Goal: Task Accomplishment & Management: Manage account settings

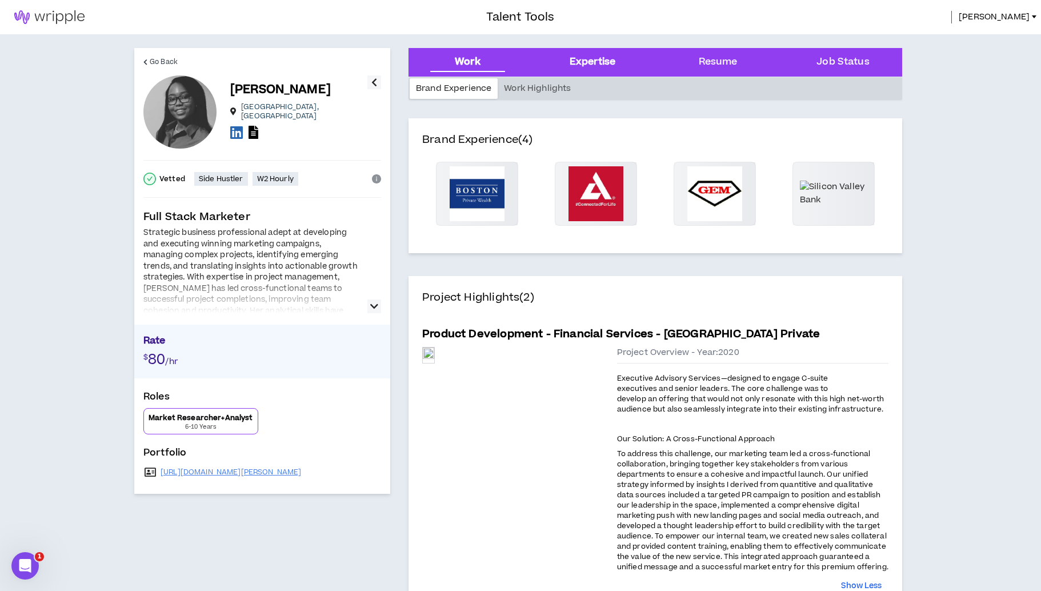
click at [595, 65] on div "Expertise" at bounding box center [593, 62] width 46 height 15
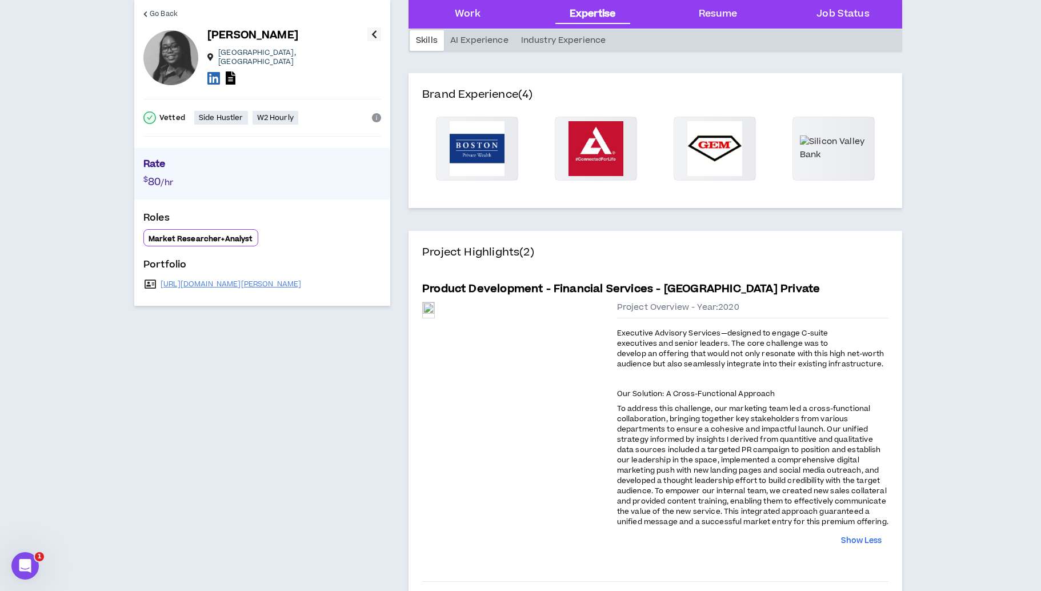
scroll to position [804, 0]
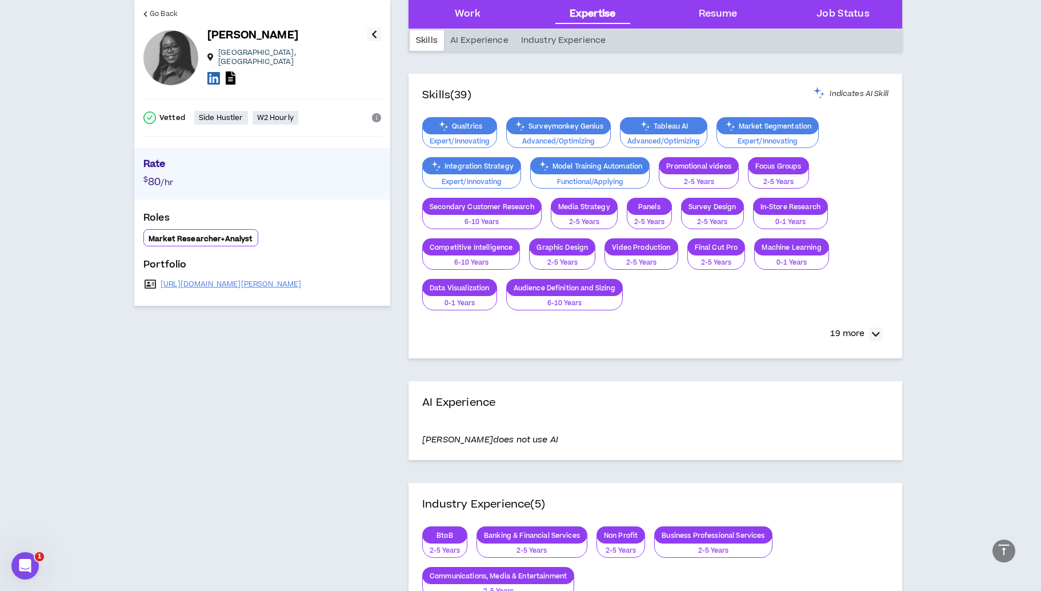
click at [236, 229] on div "Market Researcher+Analyst" at bounding box center [200, 237] width 115 height 17
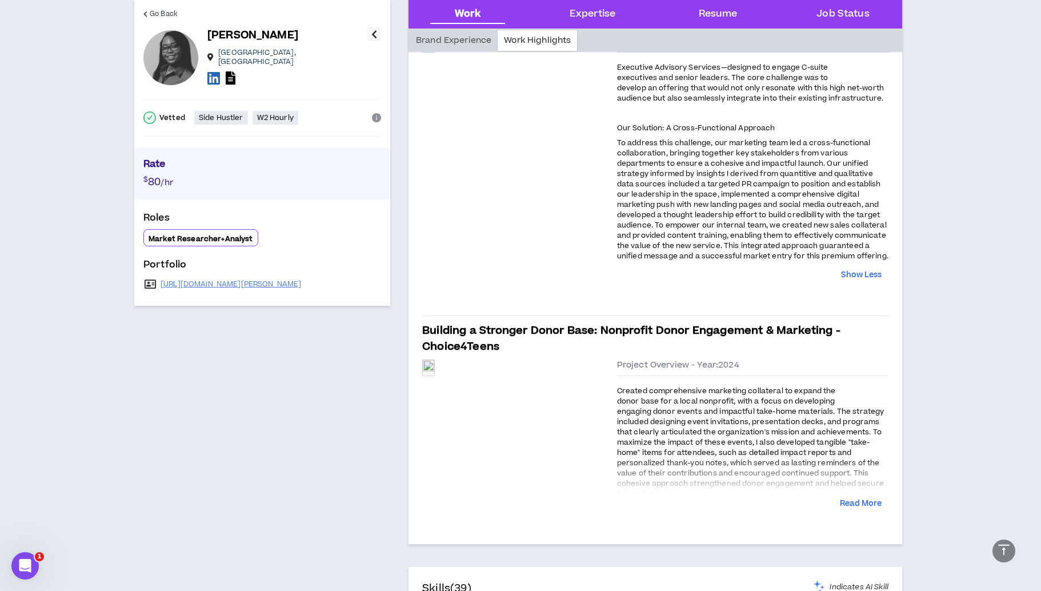
scroll to position [315, 0]
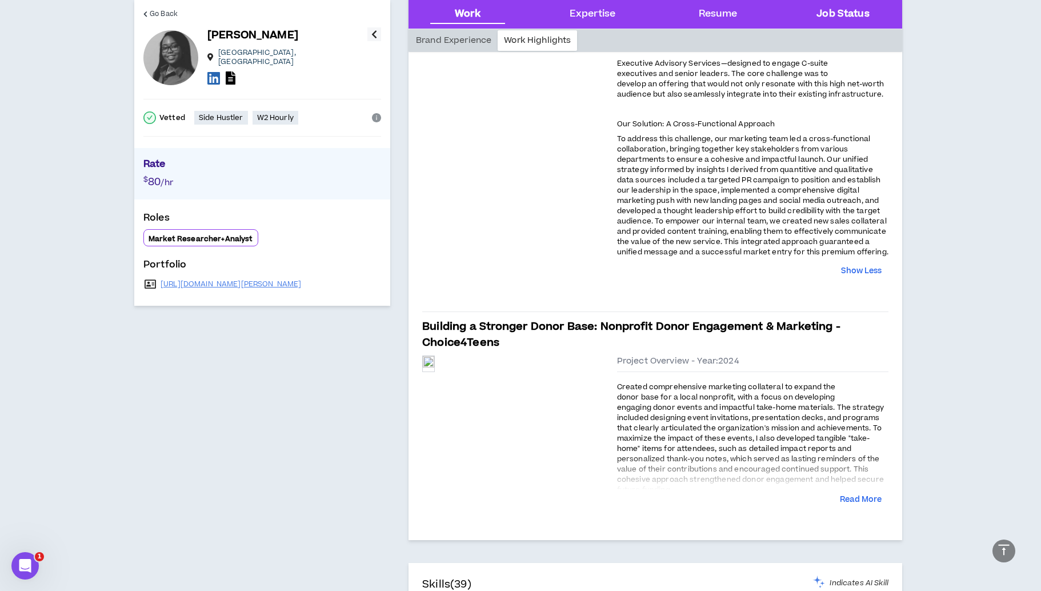
click at [851, 7] on Status "Job Status" at bounding box center [843, 14] width 53 height 15
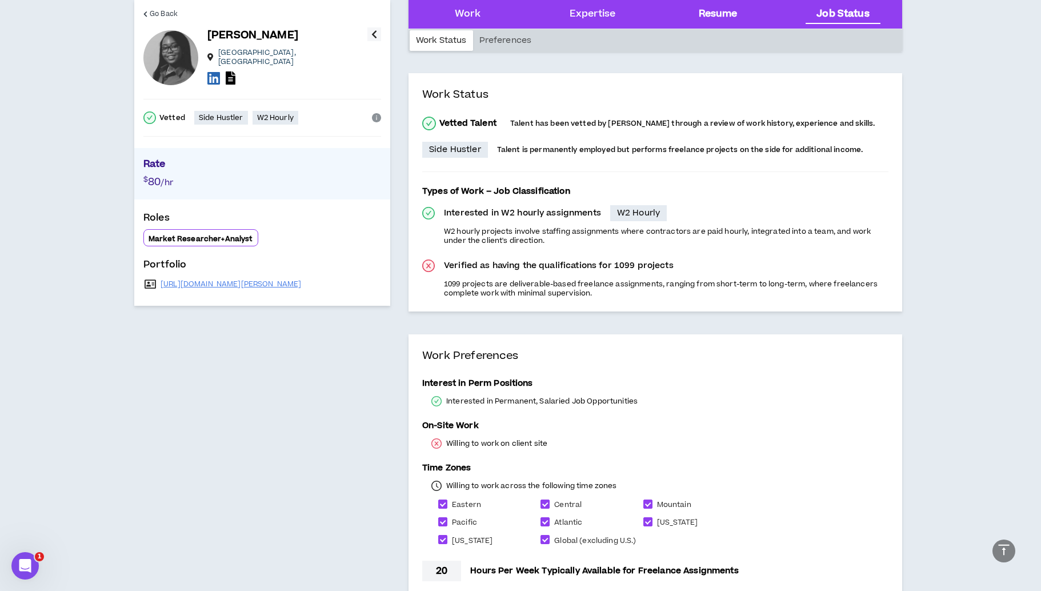
click at [765, 8] on div "Resume" at bounding box center [718, 14] width 107 height 29
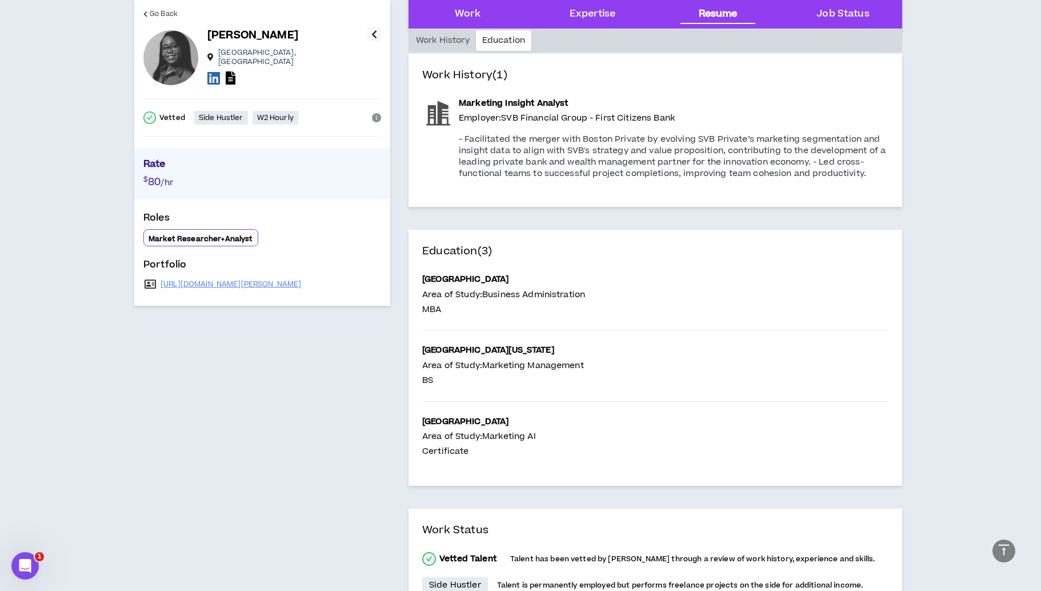
scroll to position [1365, 0]
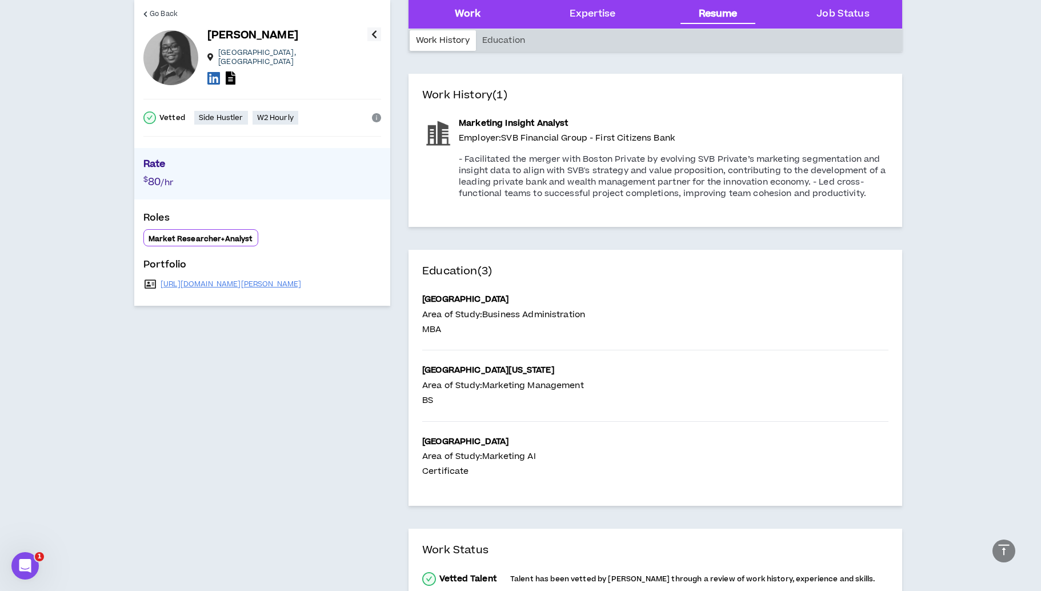
click at [450, 10] on div "Work" at bounding box center [467, 14] width 107 height 29
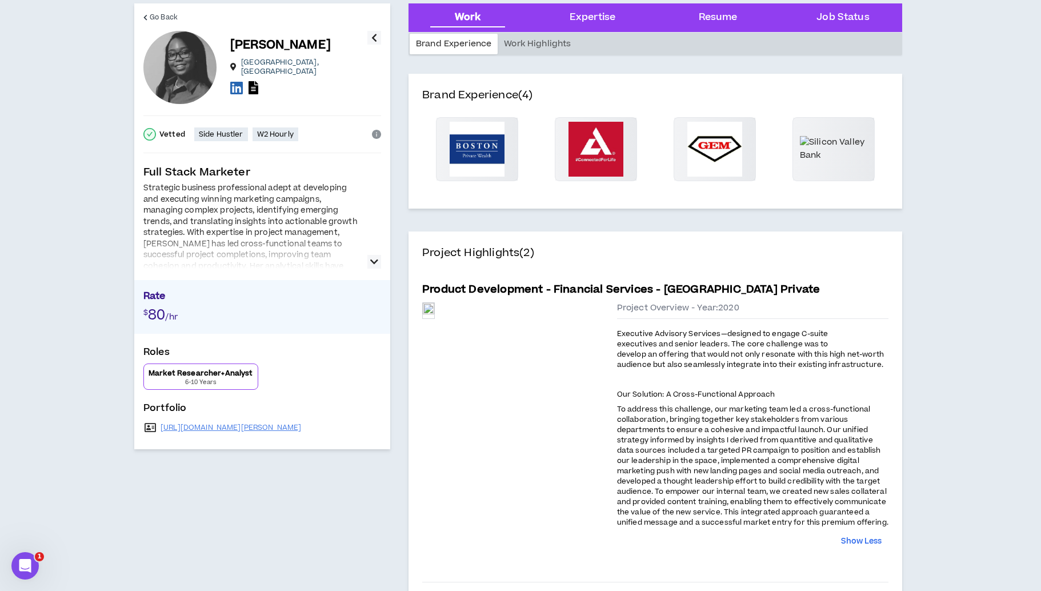
scroll to position [0, 0]
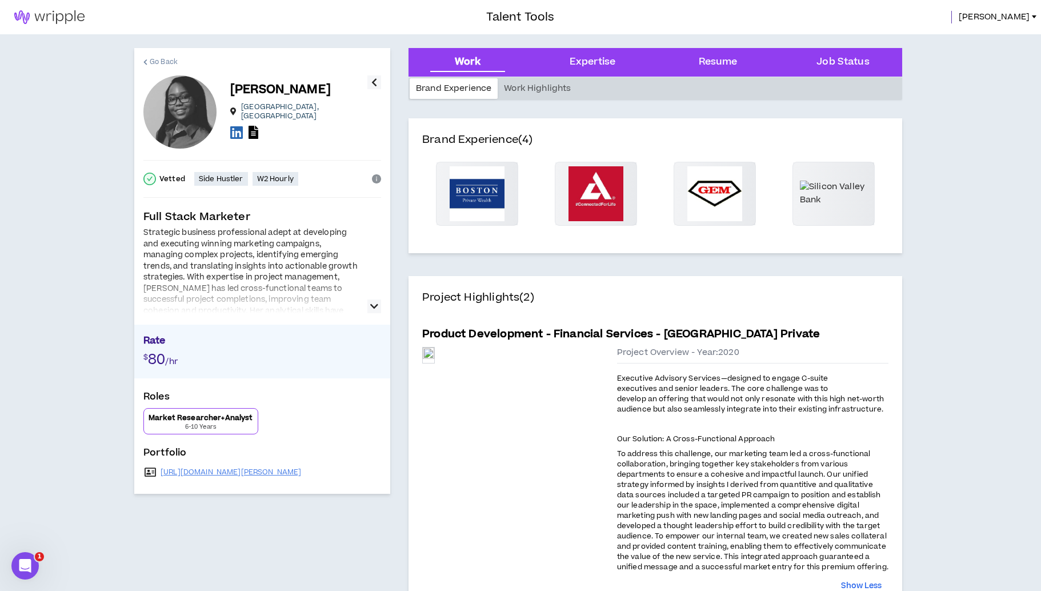
click at [170, 62] on span "Go Back" at bounding box center [164, 62] width 28 height 11
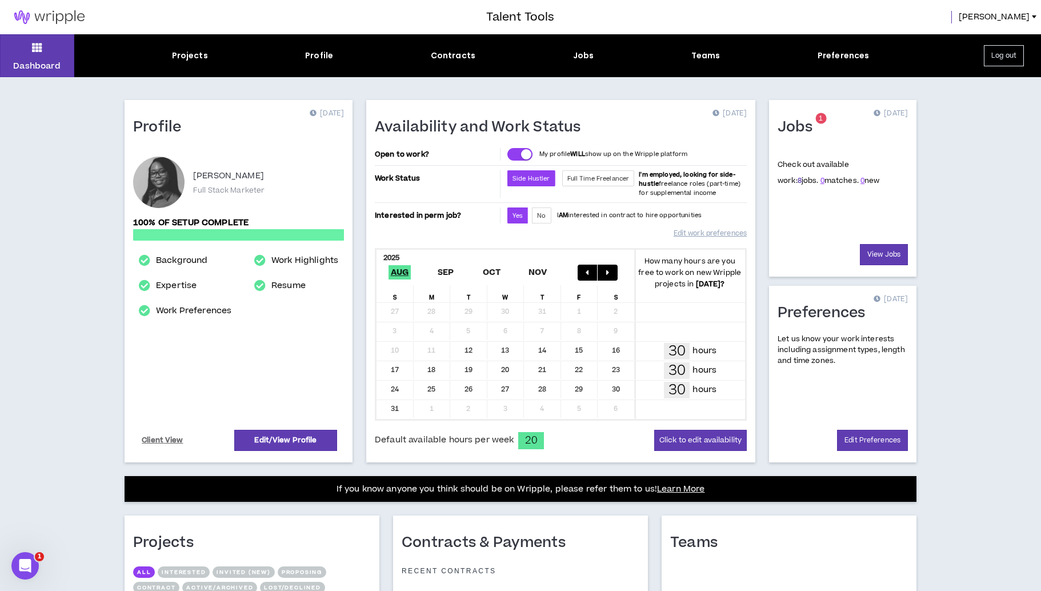
click at [798, 179] on link "8" at bounding box center [800, 180] width 4 height 10
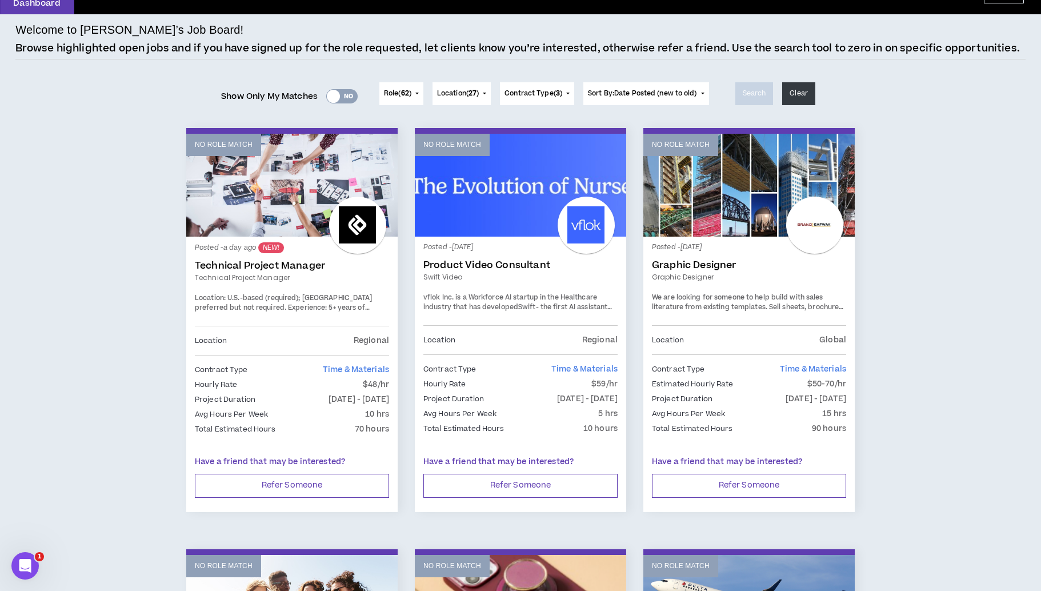
scroll to position [62, 0]
click at [687, 141] on p "No Role Match" at bounding box center [681, 145] width 58 height 11
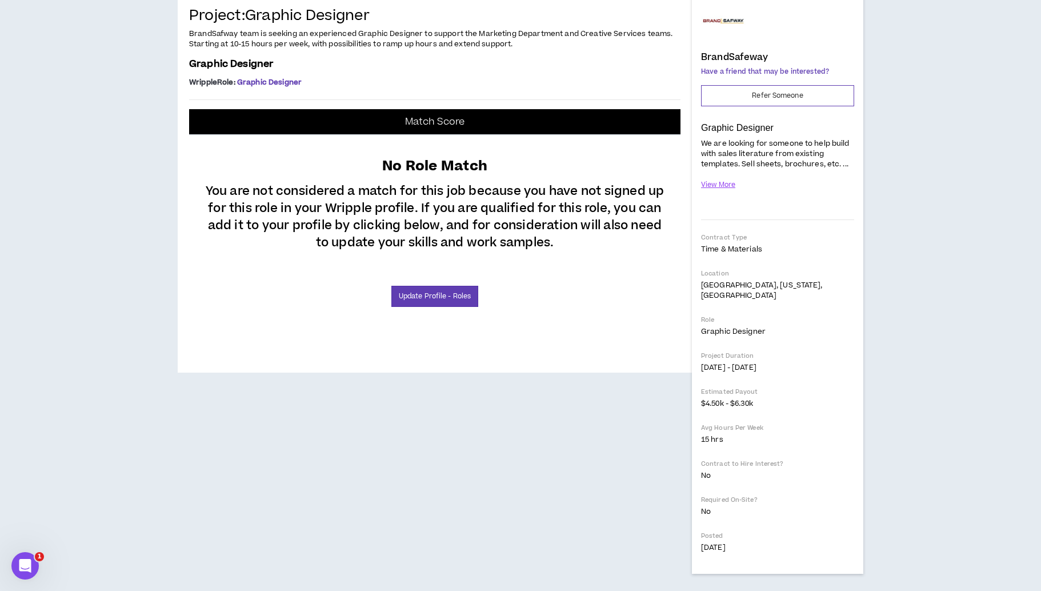
scroll to position [197, 0]
click at [446, 327] on div "Match Score No Role Match You are not considered a match for this job because y…" at bounding box center [434, 218] width 491 height 218
click at [449, 307] on link "Update Profile - Roles" at bounding box center [434, 296] width 87 height 21
select select "**"
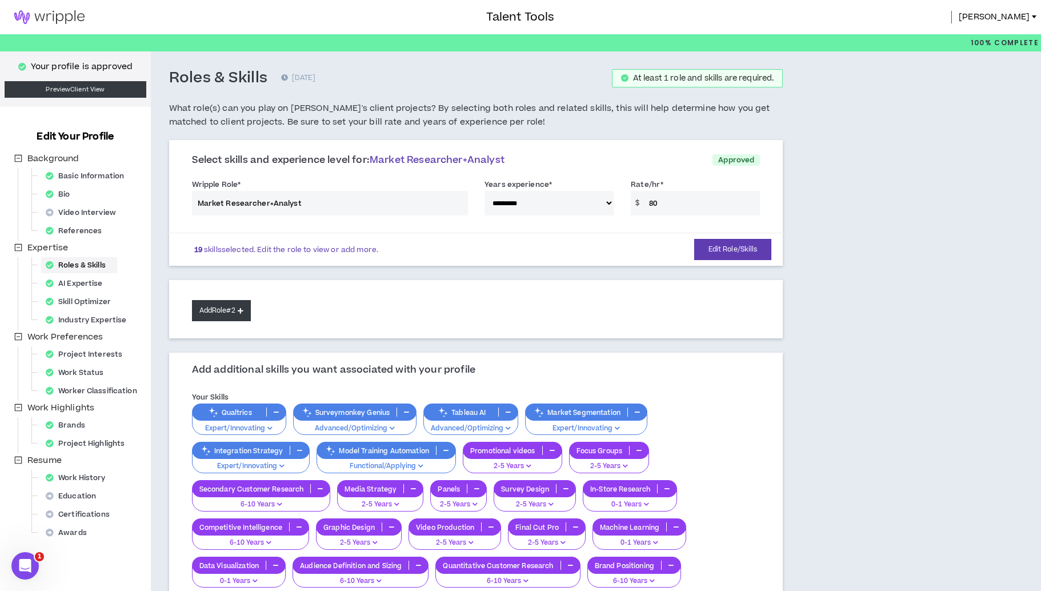
click at [231, 311] on button "Add Role #2" at bounding box center [221, 310] width 59 height 21
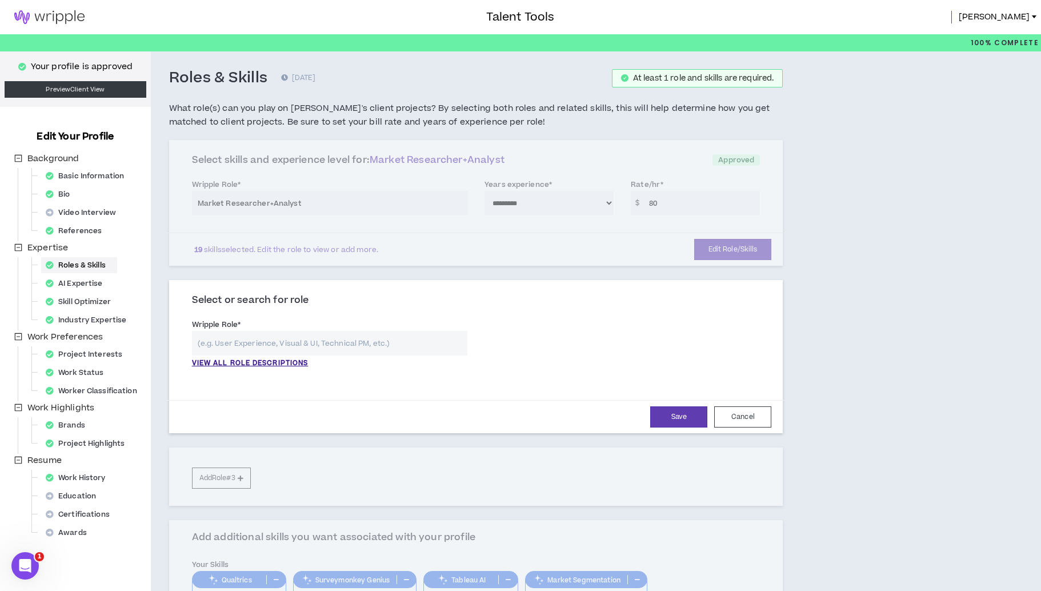
click at [294, 342] on input "text" at bounding box center [329, 343] width 275 height 25
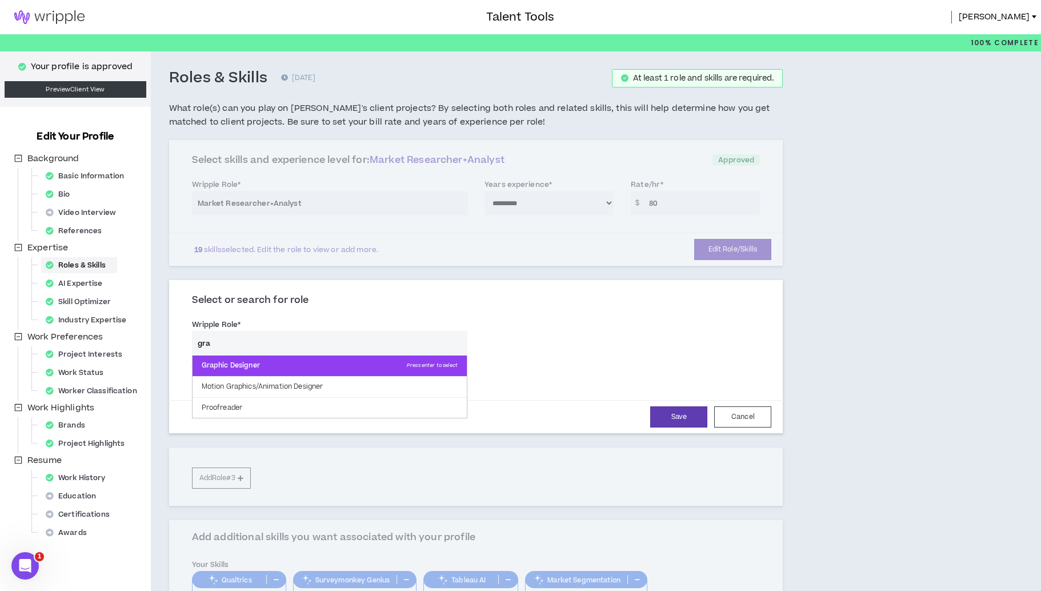
click at [286, 366] on p "Graphic Designer Press enter to select" at bounding box center [330, 365] width 274 height 21
type input "Graphic Designer"
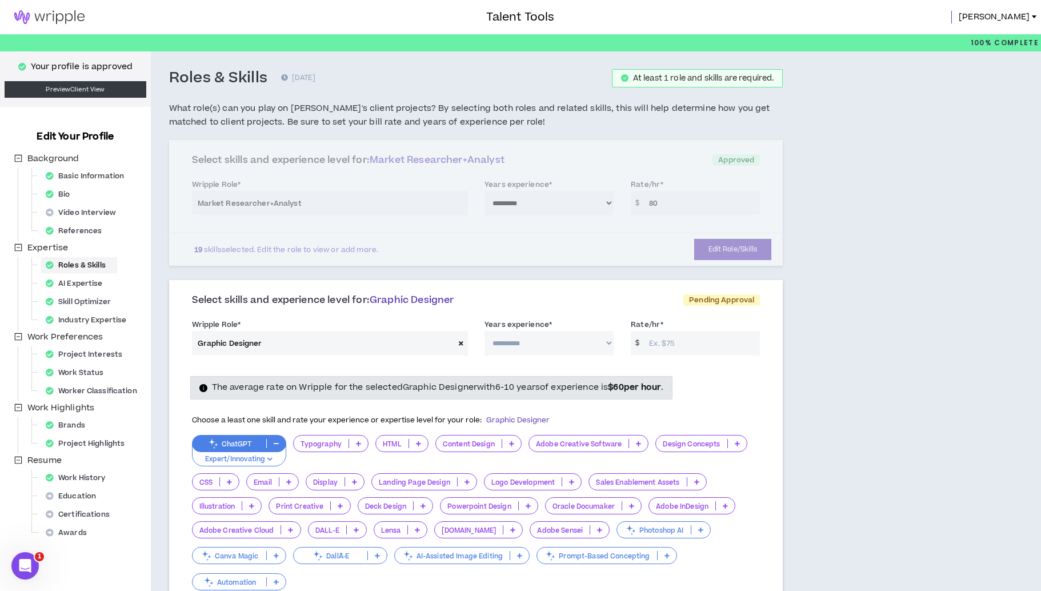
click at [511, 351] on select "**********" at bounding box center [549, 343] width 129 height 25
select select "**"
click at [656, 339] on input "Rate/hr *" at bounding box center [701, 343] width 117 height 25
type input "7"
type input "6"
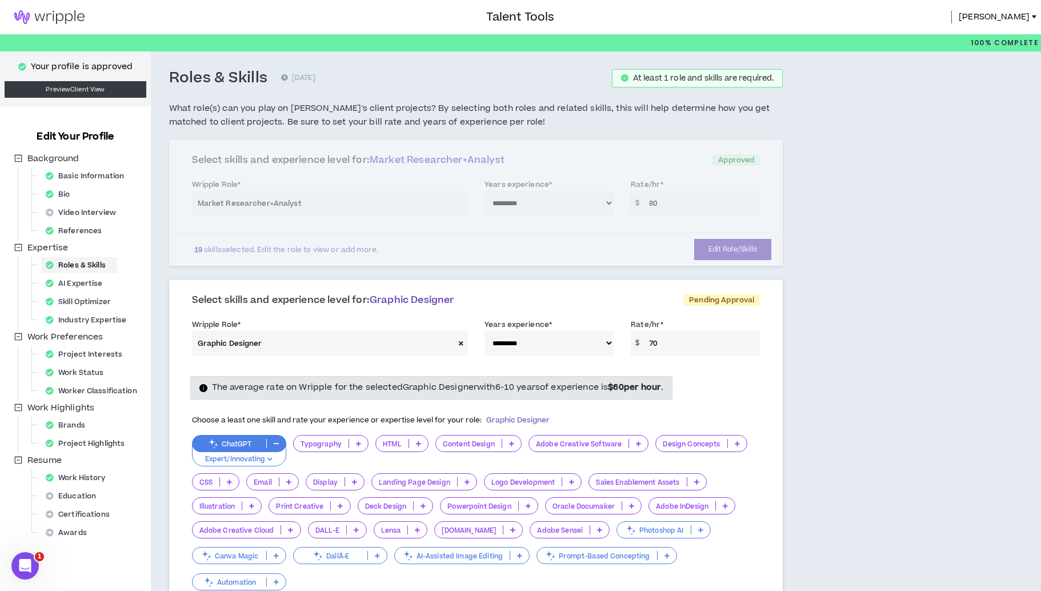
click at [751, 369] on div "The average rate on Wripple for the selected Graphic Designer with 6-10 years o…" at bounding box center [476, 488] width 586 height 243
click at [689, 349] on input "70" at bounding box center [701, 343] width 117 height 25
type input "7"
type input "60"
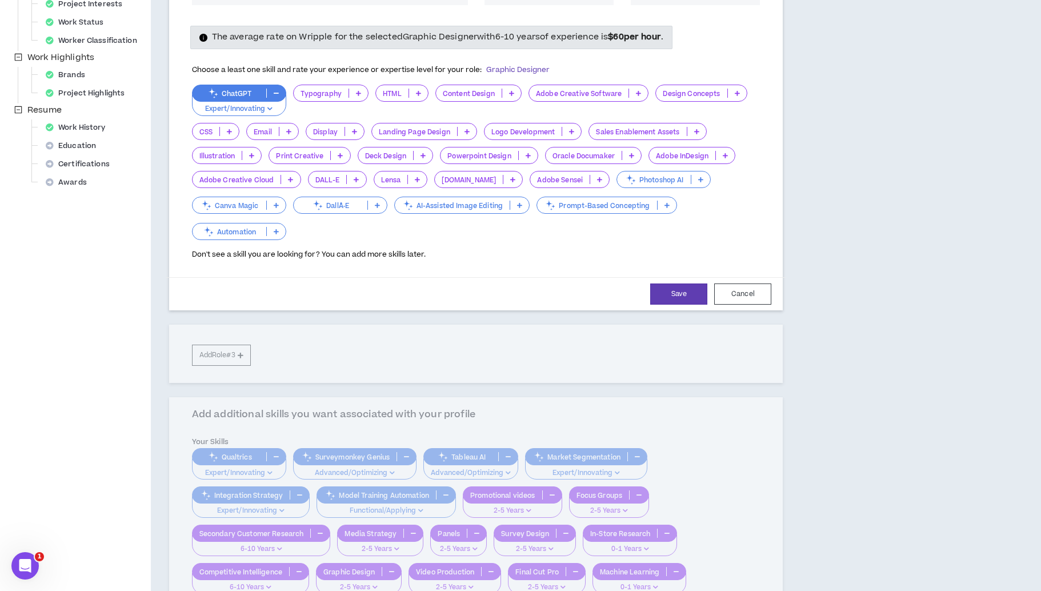
scroll to position [402, 0]
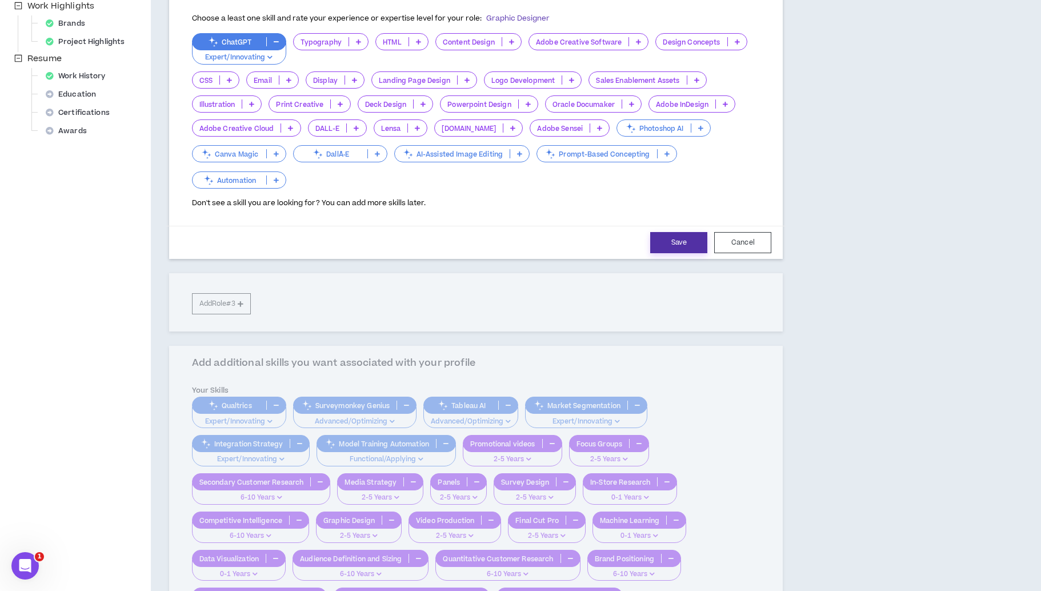
click at [651, 232] on button "Save" at bounding box center [678, 242] width 57 height 21
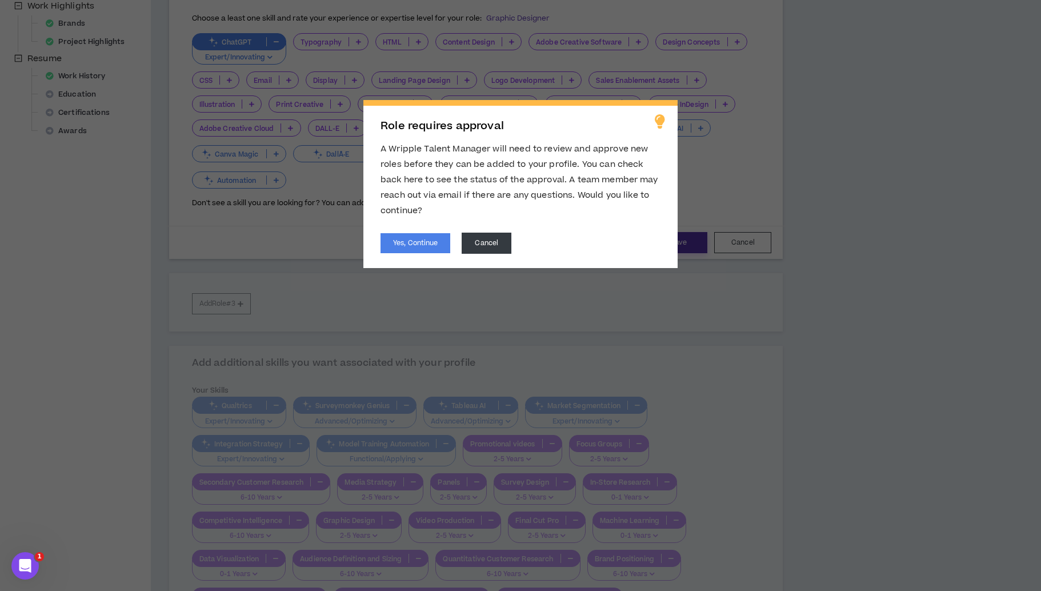
scroll to position [404, 0]
click at [425, 242] on button "Yes, Continue" at bounding box center [416, 243] width 70 height 20
select select "**"
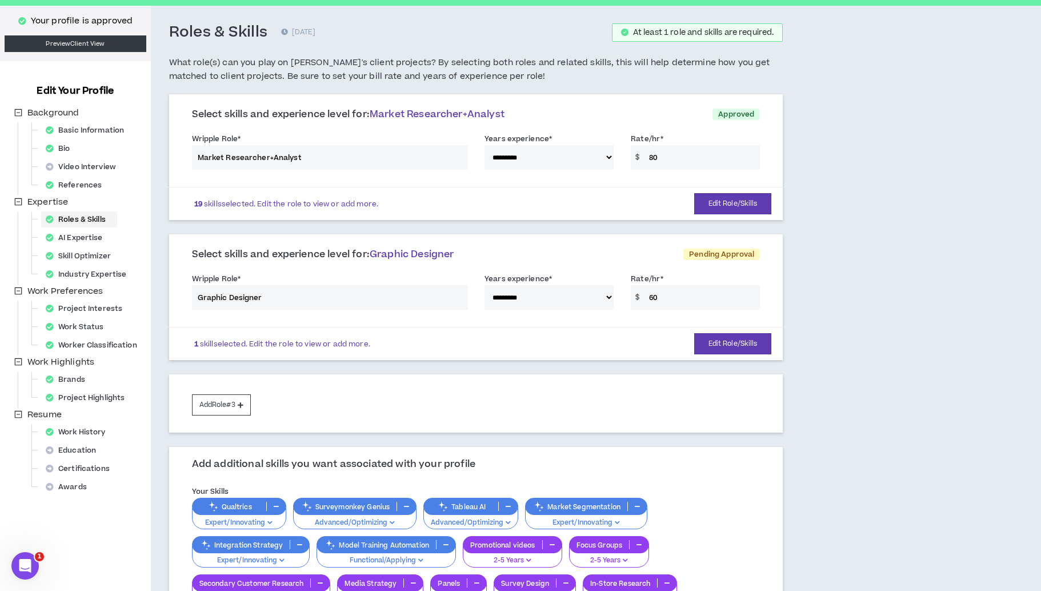
scroll to position [44, 0]
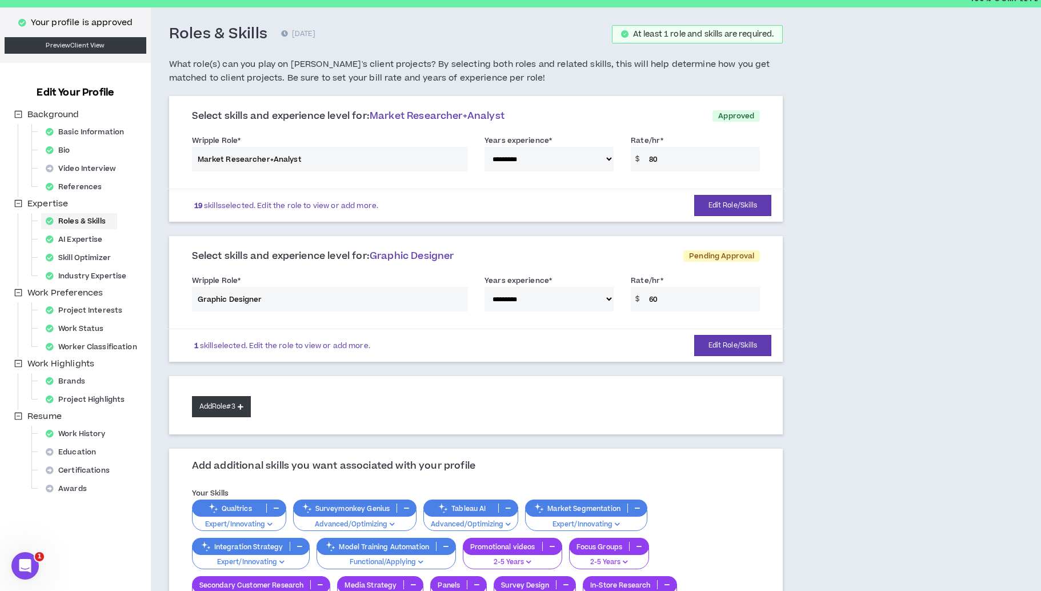
click at [234, 409] on button "Add Role #3" at bounding box center [221, 406] width 59 height 21
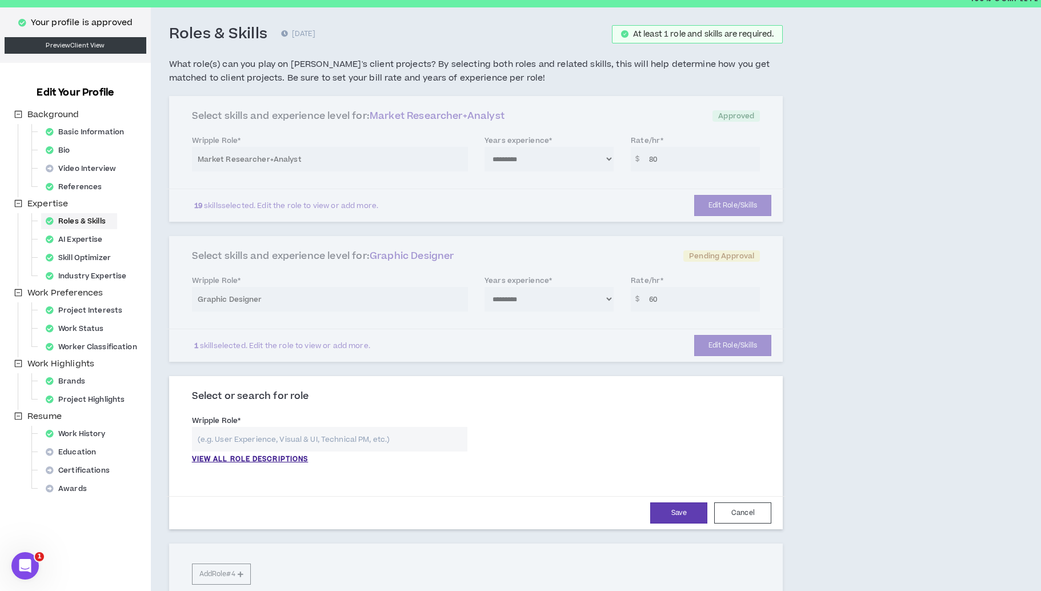
click at [249, 438] on input "text" at bounding box center [329, 439] width 275 height 25
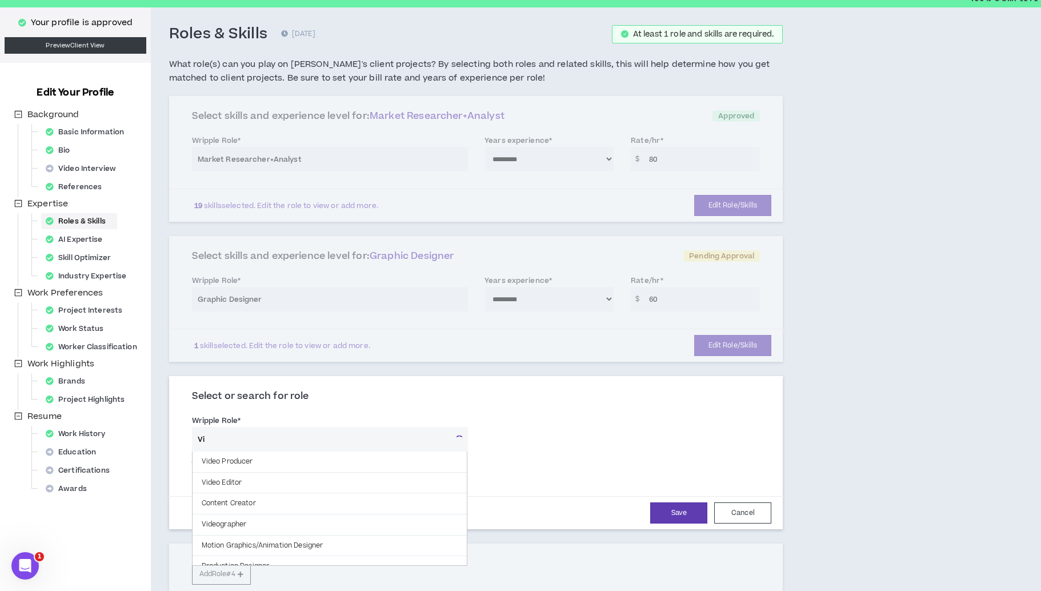
type input "V"
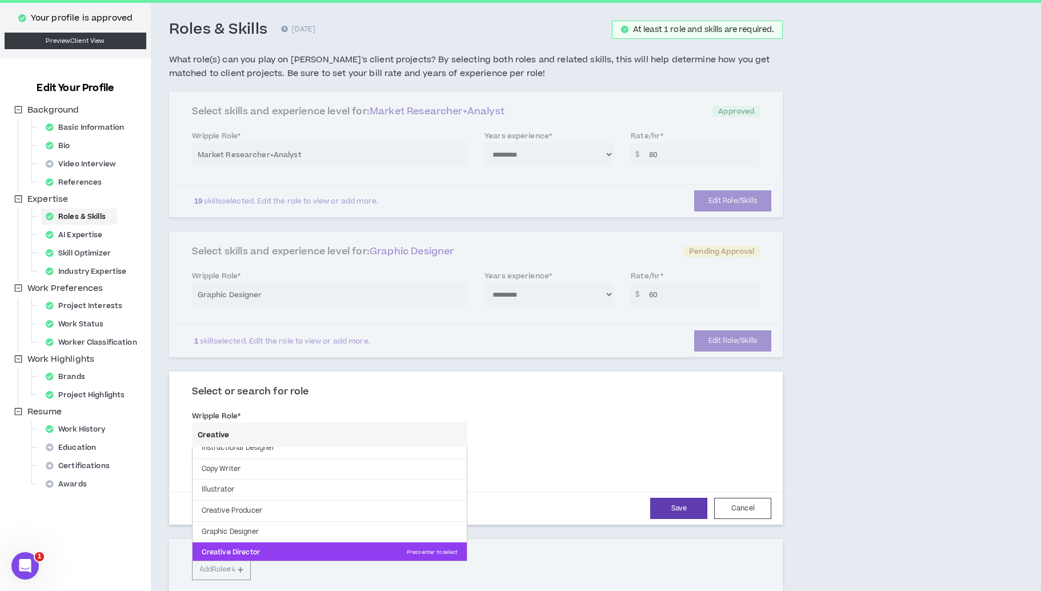
scroll to position [49, 0]
click at [239, 558] on p "Creative Director Press enter to select" at bounding box center [330, 552] width 274 height 21
type input "Creative Director"
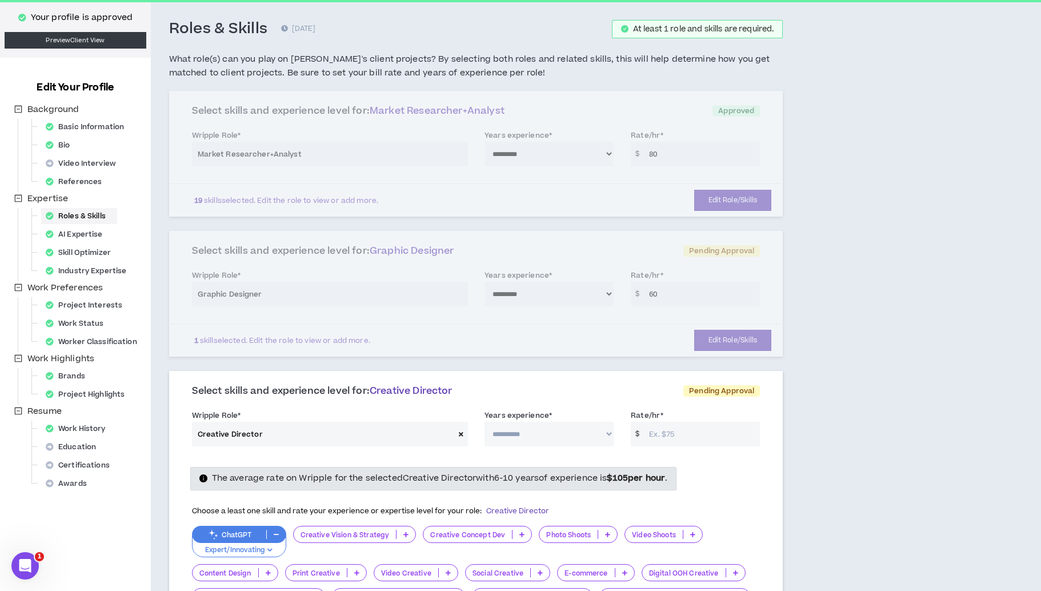
click at [518, 435] on select "**********" at bounding box center [549, 434] width 129 height 25
select select "**"
click at [664, 437] on input "Rate/hr *" at bounding box center [701, 434] width 117 height 25
type input "8"
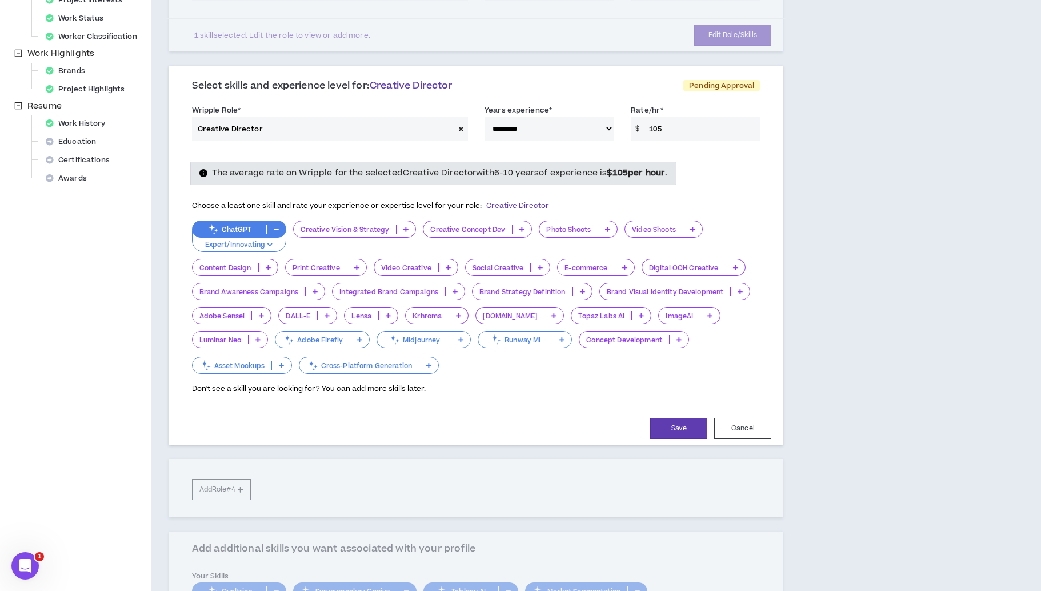
scroll to position [356, 0]
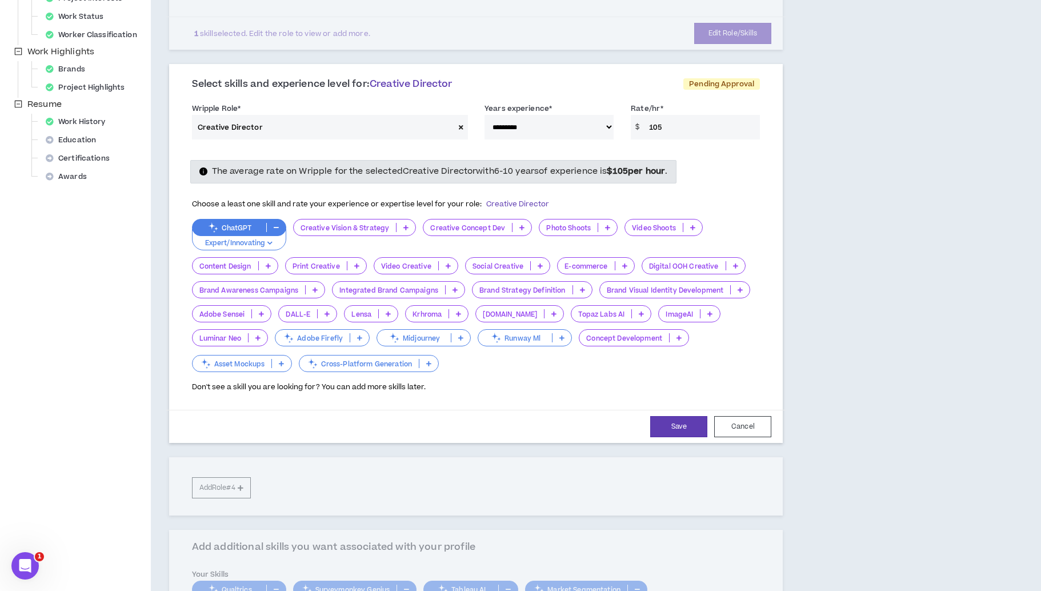
type input "105"
click at [571, 129] on select "**********" at bounding box center [549, 127] width 129 height 25
select select "**"
click at [682, 426] on button "Save" at bounding box center [678, 425] width 57 height 21
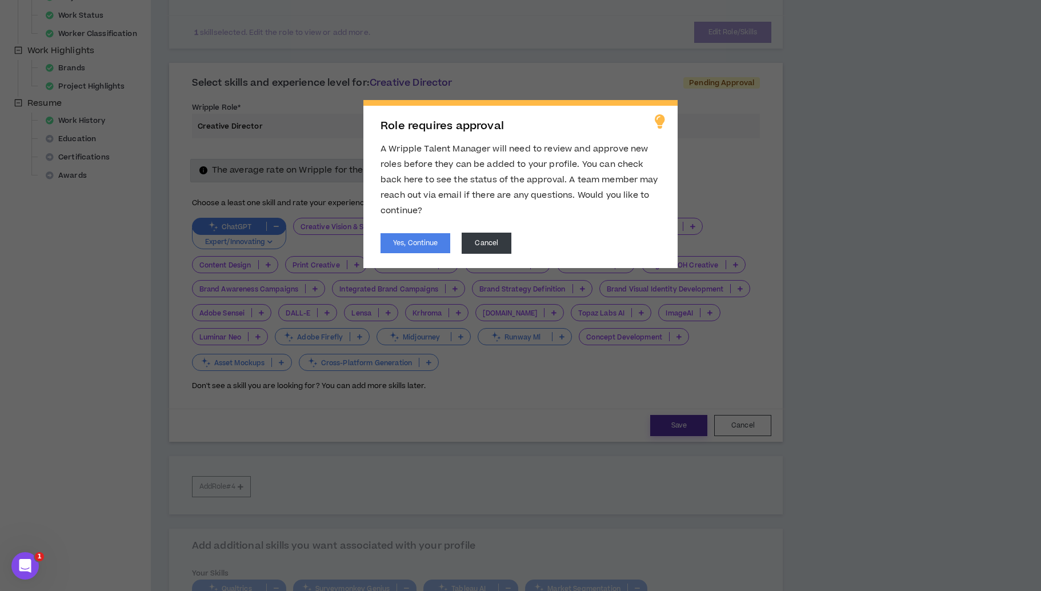
scroll to position [363, 0]
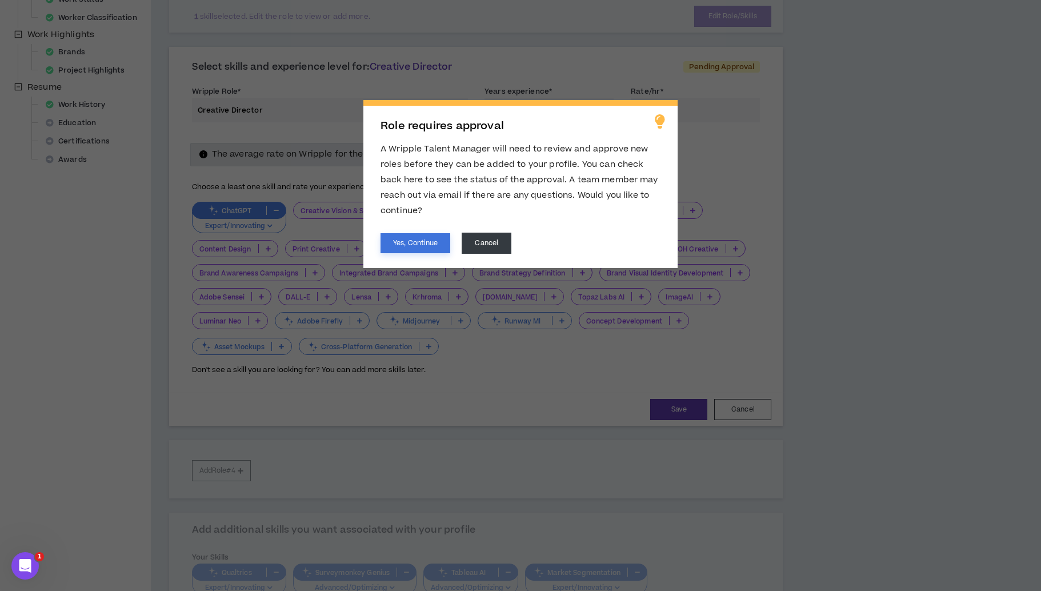
click at [430, 237] on button "Yes, Continue" at bounding box center [416, 243] width 70 height 20
select select "**"
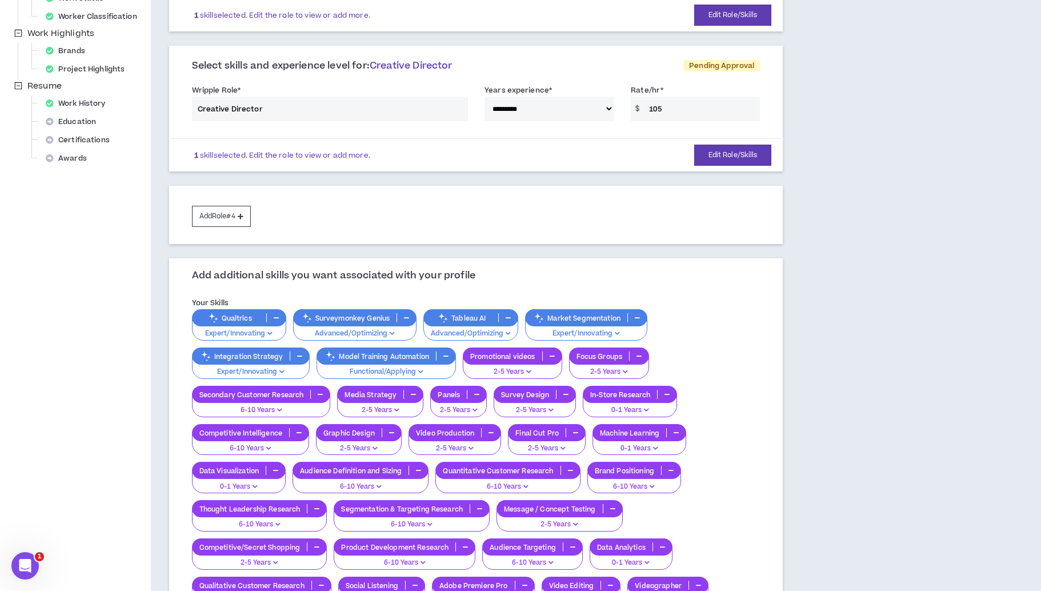
scroll to position [0, 0]
